Goal: Use online tool/utility: Utilize a website feature to perform a specific function

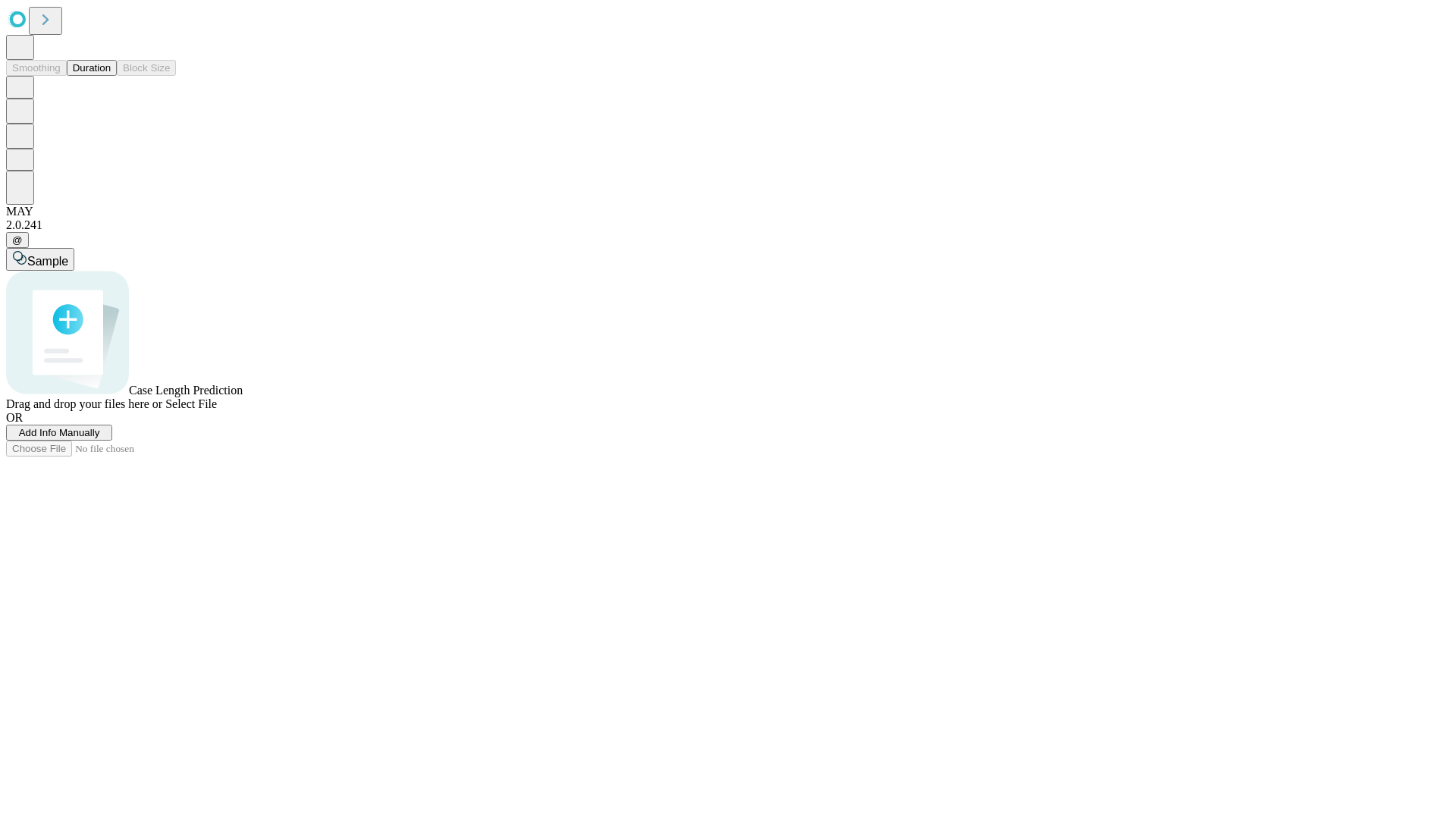
click at [111, 76] on button "Duration" at bounding box center [92, 67] width 50 height 16
click at [217, 410] on span "Select File" at bounding box center [190, 404] width 51 height 13
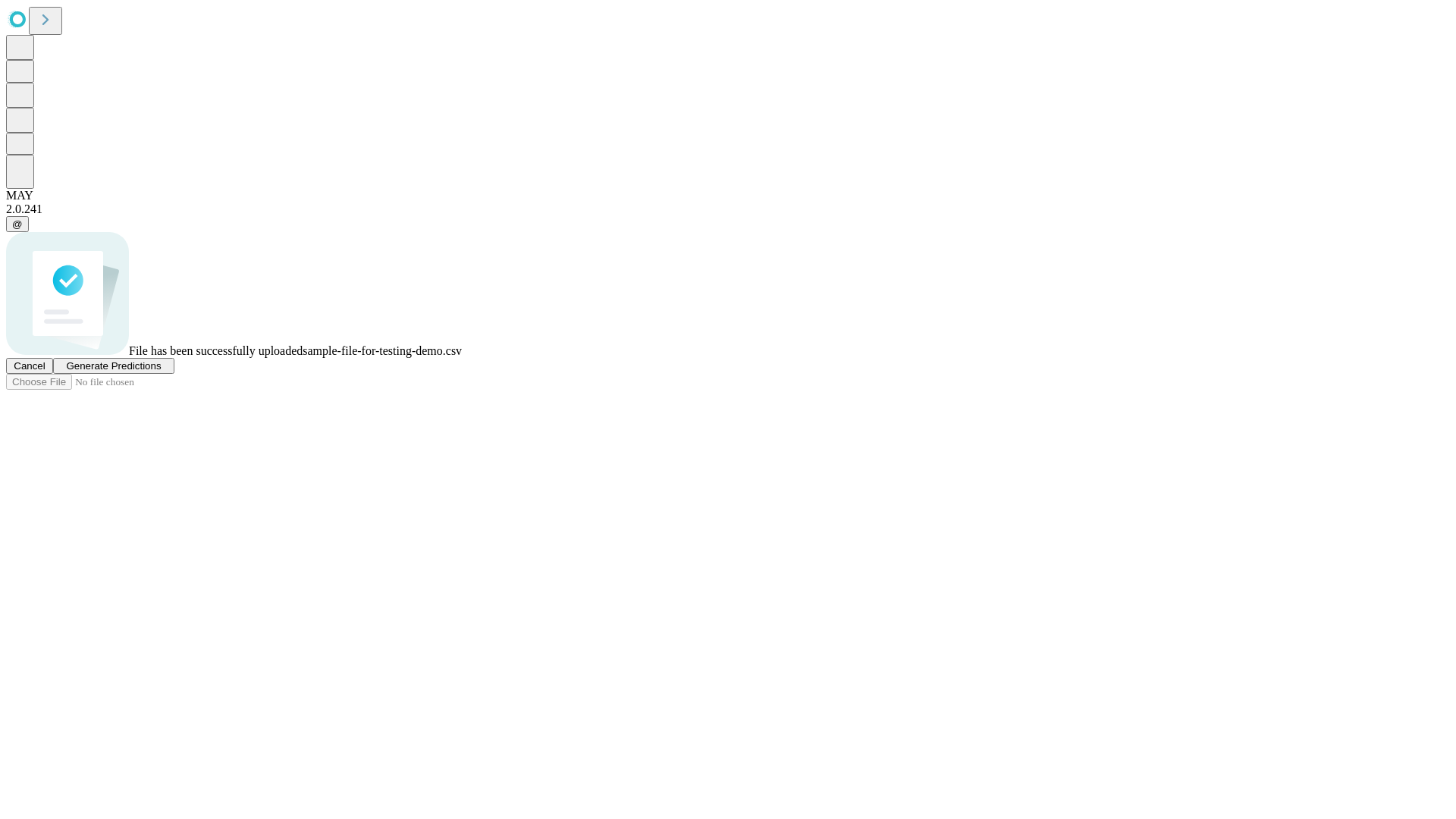
click at [160, 371] on span "Generate Predictions" at bounding box center [114, 366] width 95 height 11
